Goal: Transaction & Acquisition: Purchase product/service

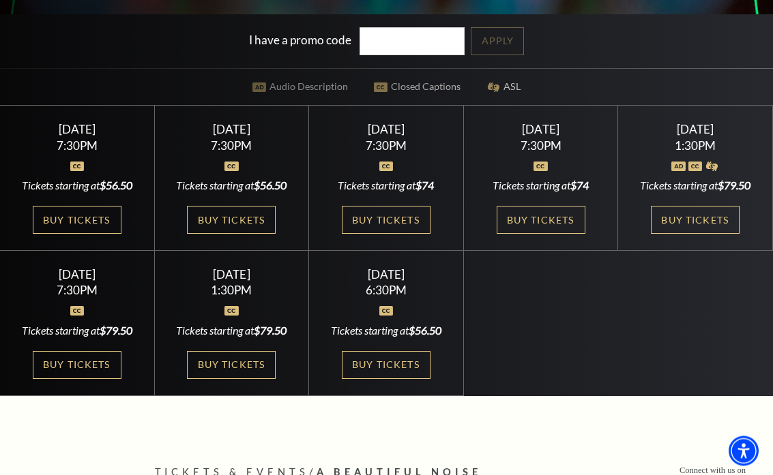
scroll to position [352, 0]
click at [709, 220] on link "Buy Tickets" at bounding box center [695, 220] width 89 height 28
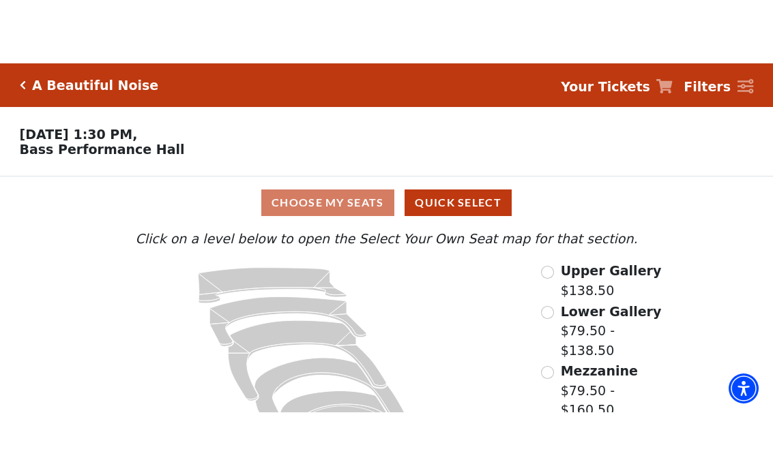
scroll to position [33, 0]
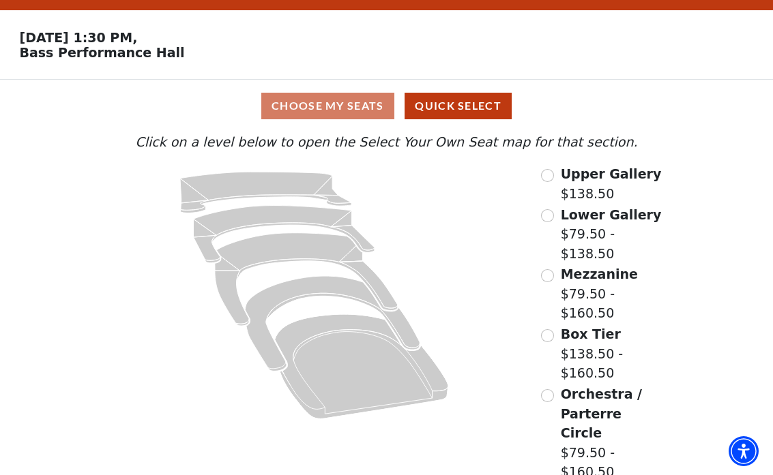
click at [582, 264] on label "Lower Gallery $79.50 - $138.50" at bounding box center [614, 234] width 106 height 59
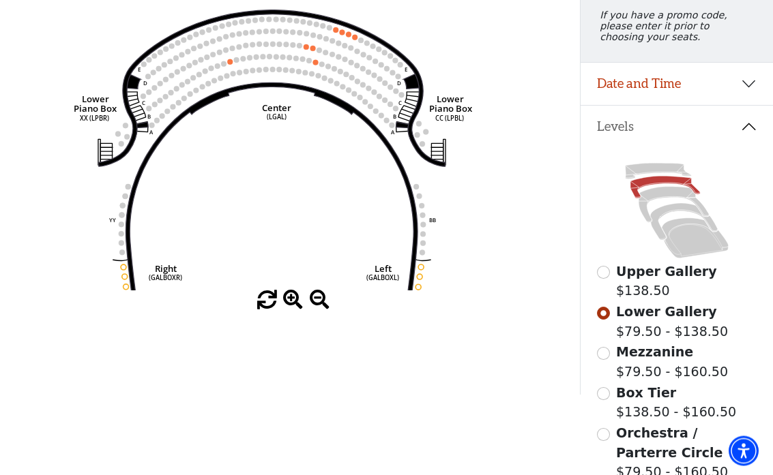
scroll to position [194, 0]
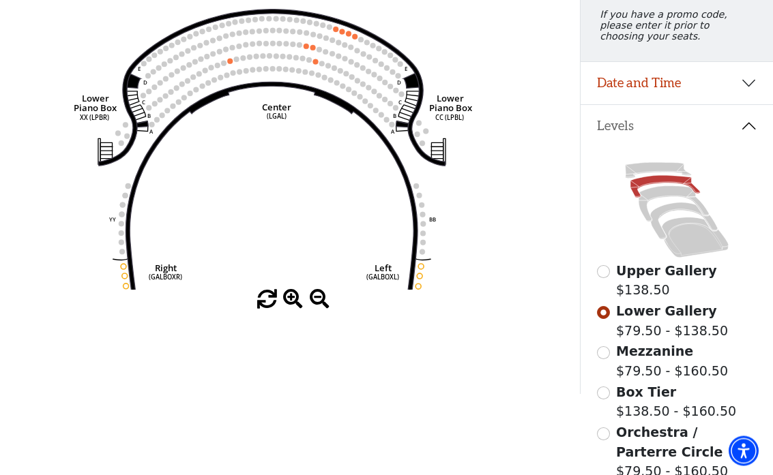
click at [654, 299] on label "Upper Gallery $138.50" at bounding box center [666, 281] width 101 height 39
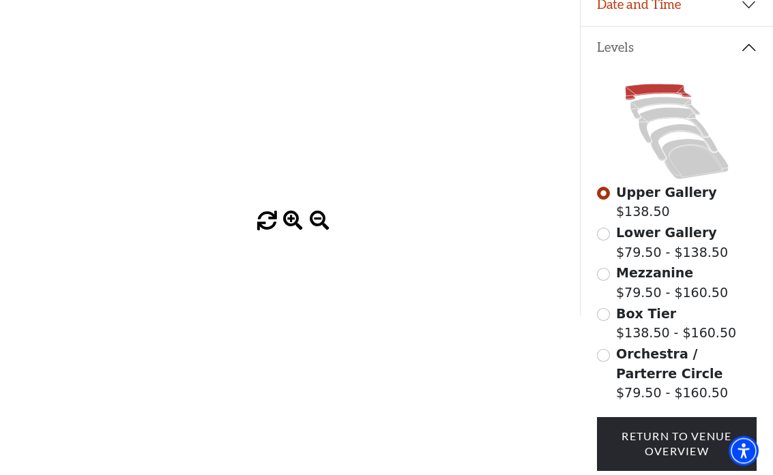
scroll to position [273, 0]
click at [619, 349] on span "Orchestra / Parterre Circle" at bounding box center [669, 364] width 106 height 35
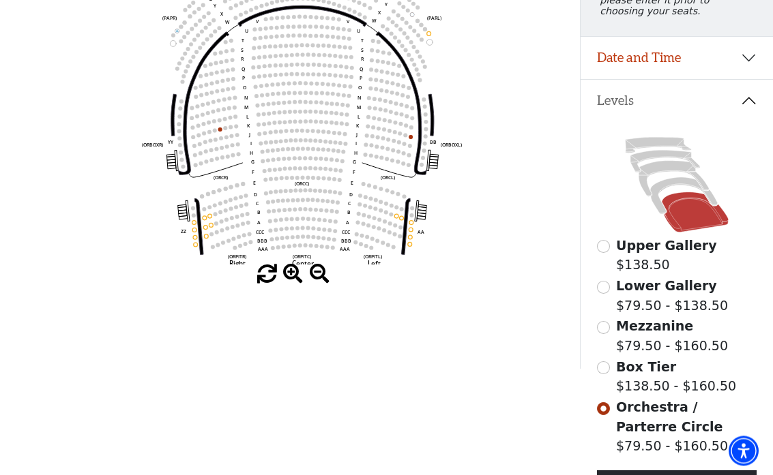
scroll to position [220, 0]
click at [604, 293] on input "Lower Gallery$79.50 - $138.50\a" at bounding box center [603, 286] width 13 height 13
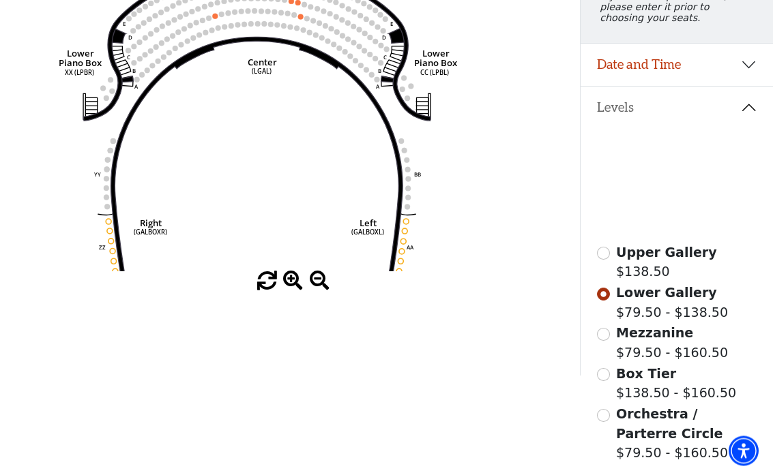
scroll to position [214, 0]
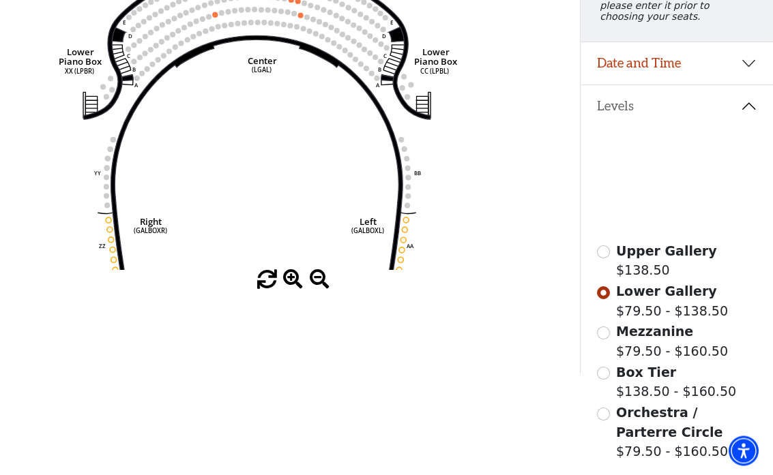
click at [631, 348] on label "Mezzanine $79.50 - $160.50" at bounding box center [672, 342] width 112 height 39
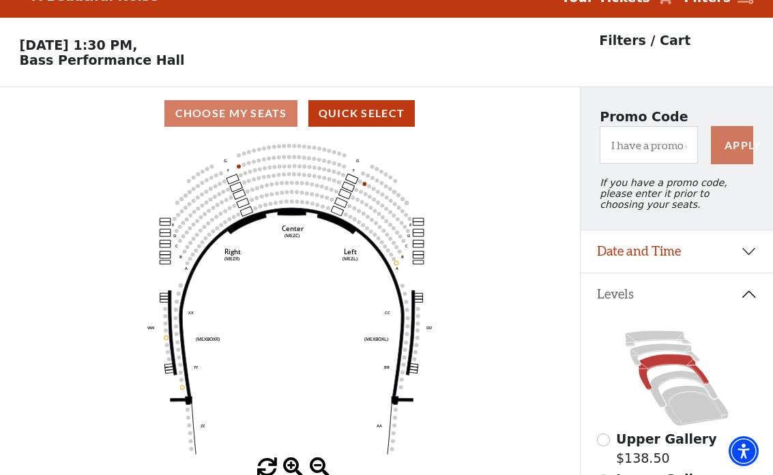
scroll to position [63, 0]
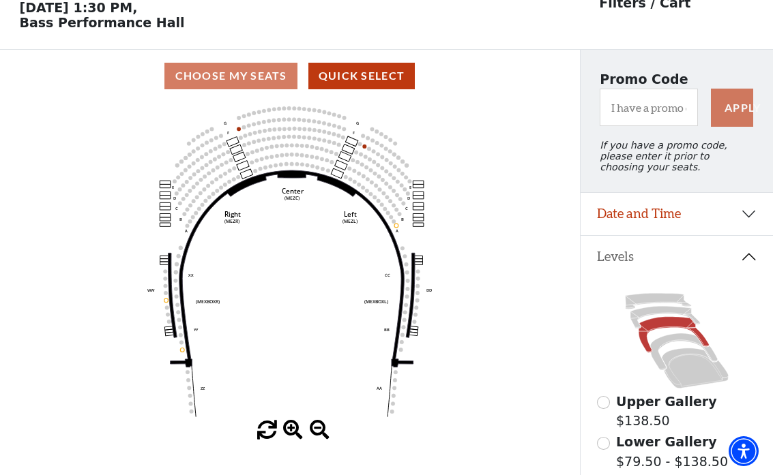
click at [539, 320] on icon "Center (MEZC) Right (MEZR) Left (MEZL) (MEXBOXR) (MEXBOXL) XX WW CC DD YY BB ZZ…" at bounding box center [290, 261] width 522 height 319
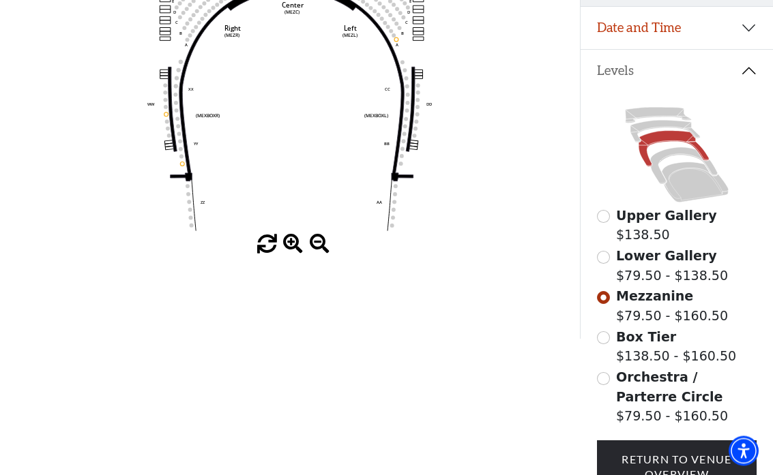
scroll to position [250, 0]
click at [619, 345] on span "Box Tier" at bounding box center [646, 337] width 60 height 15
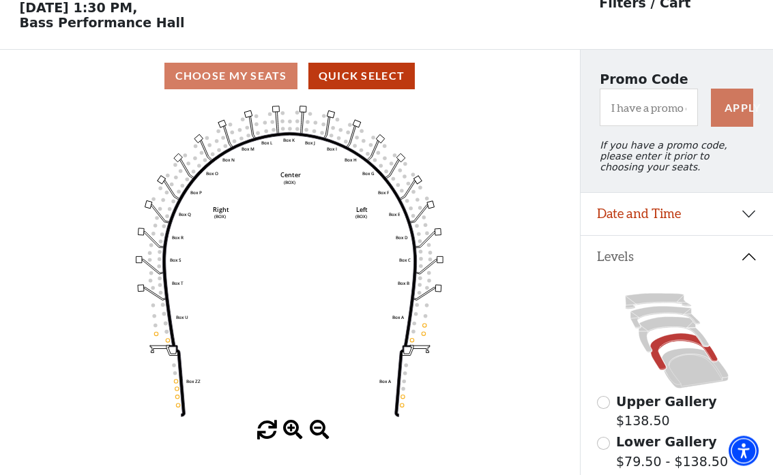
scroll to position [63, 0]
click at [251, 98] on div "Choose My Seats Quick Select" at bounding box center [290, 76] width 580 height 53
click at [389, 85] on button "Quick Select" at bounding box center [361, 76] width 107 height 27
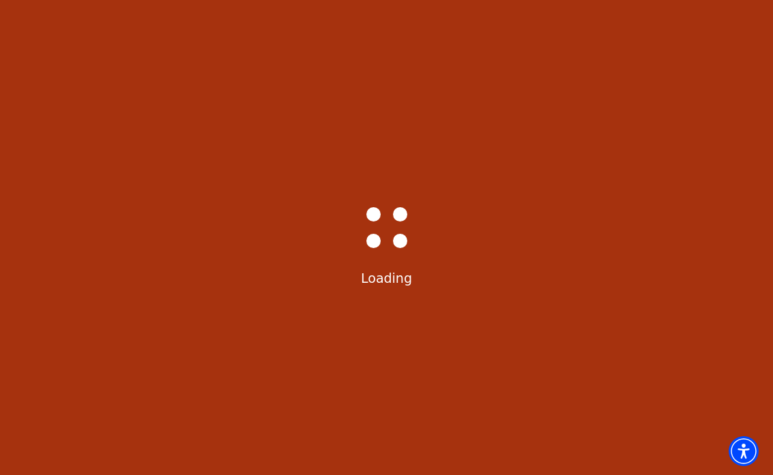
select select "6224"
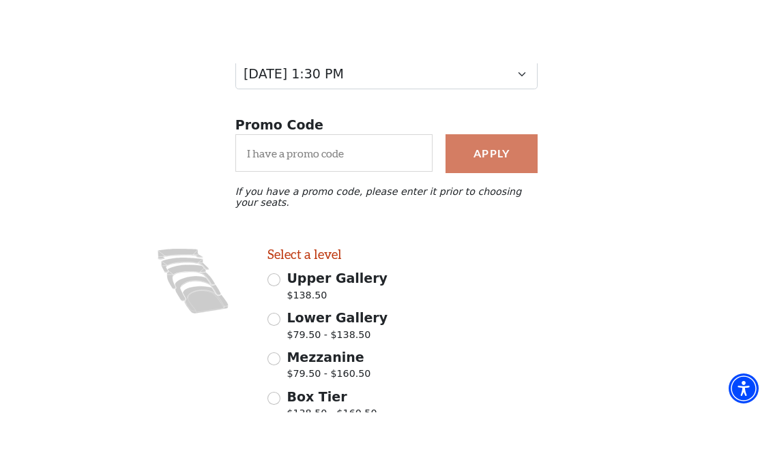
scroll to position [216, 0]
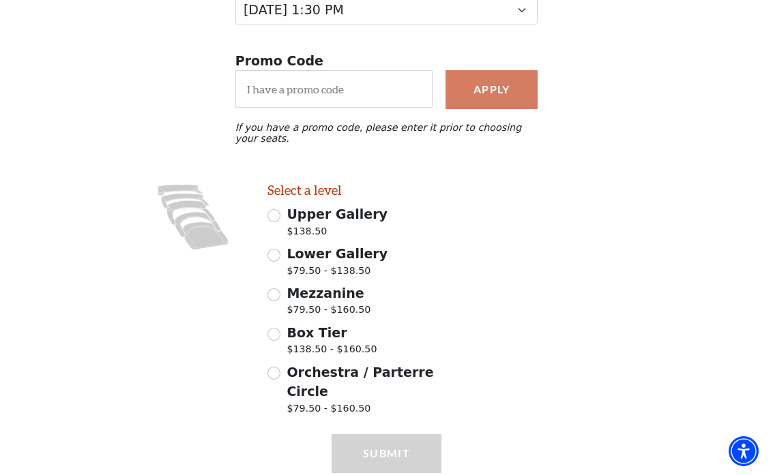
click at [278, 216] on input "Upper Gallery $138.50" at bounding box center [273, 215] width 13 height 13
radio input "true"
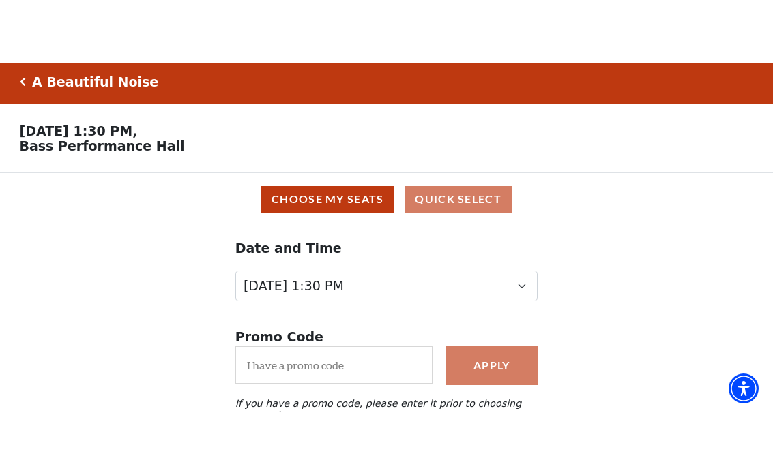
scroll to position [5, 0]
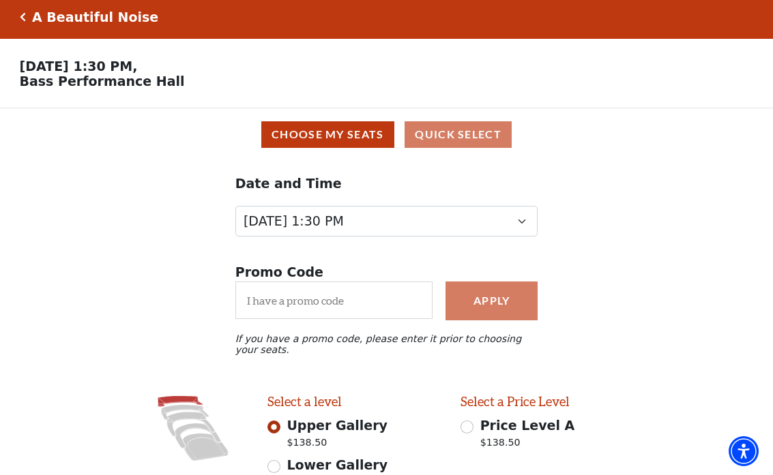
click at [351, 146] on button "Choose My Seats" at bounding box center [327, 134] width 133 height 27
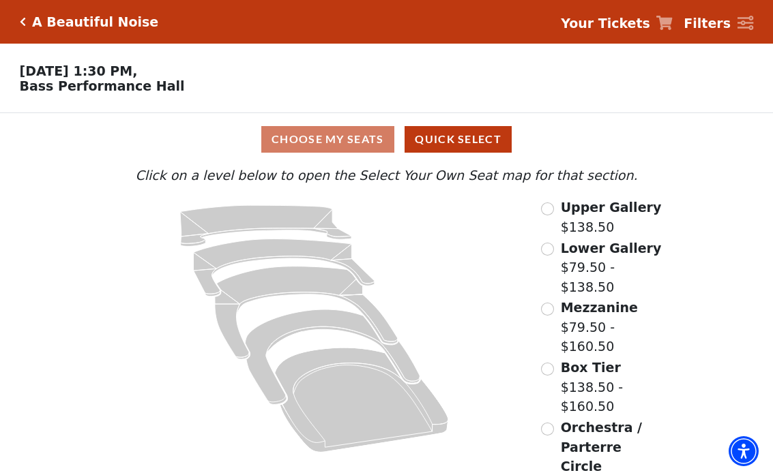
click at [547, 223] on div "Upper Gallery $138.50" at bounding box center [604, 217] width 126 height 39
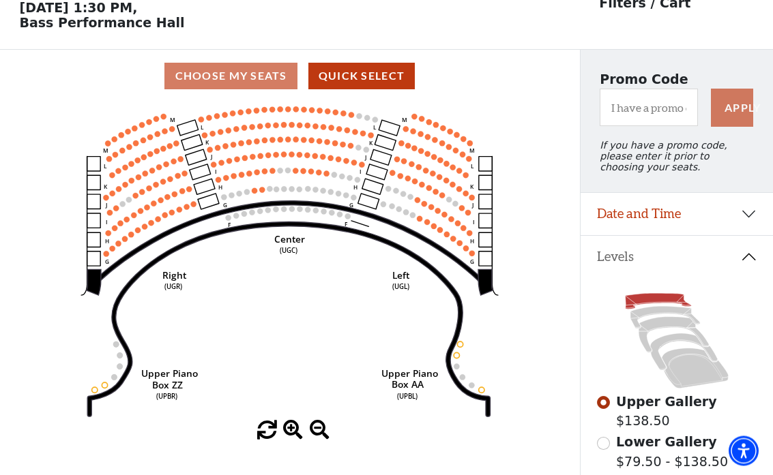
scroll to position [63, 0]
